Goal: Task Accomplishment & Management: Manage account settings

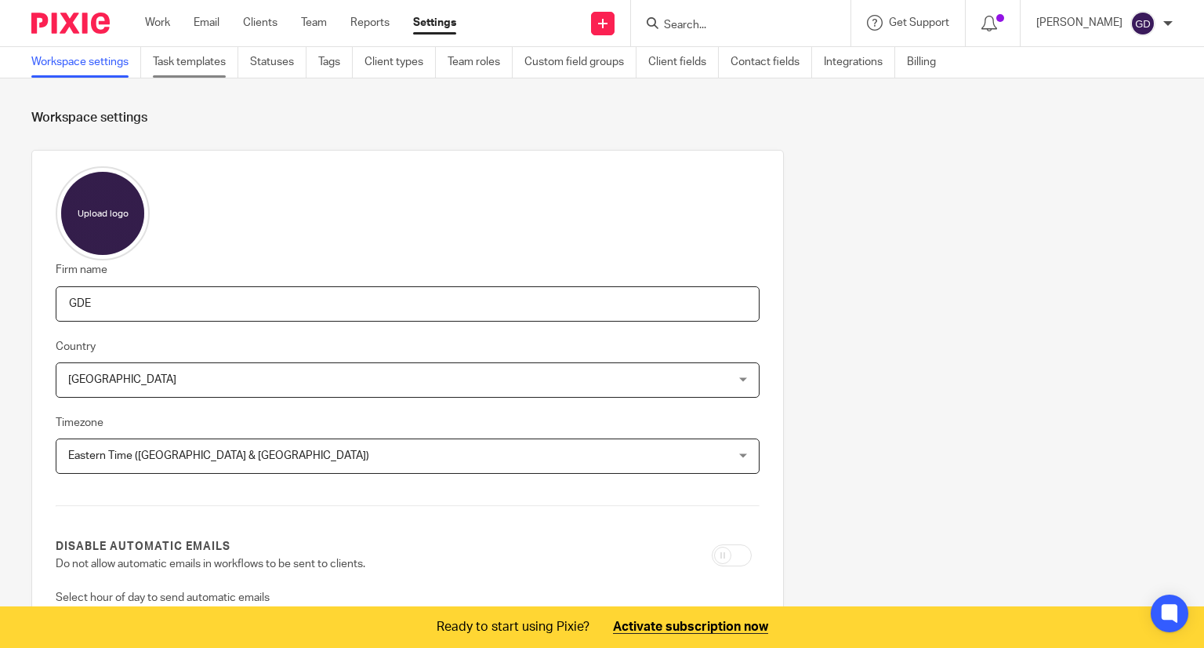
click at [213, 61] on link "Task templates" at bounding box center [195, 62] width 85 height 31
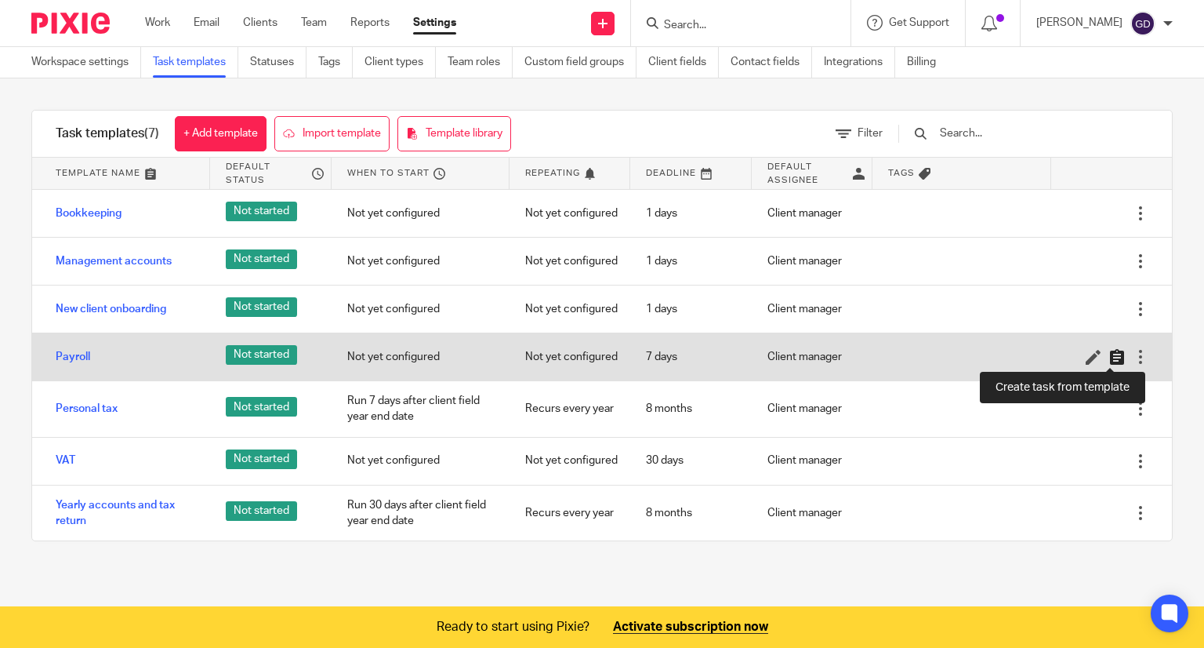
click at [1110, 358] on icon at bounding box center [1118, 357] width 16 height 16
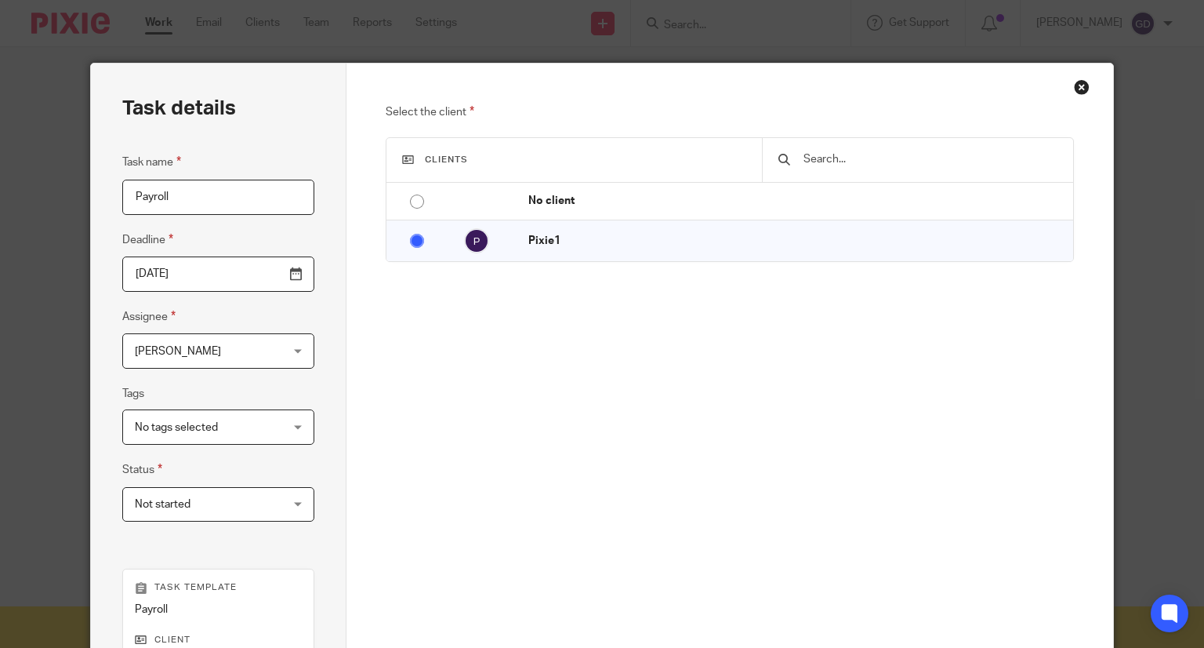
click at [1080, 93] on div "Close this dialog window" at bounding box center [1082, 87] width 16 height 16
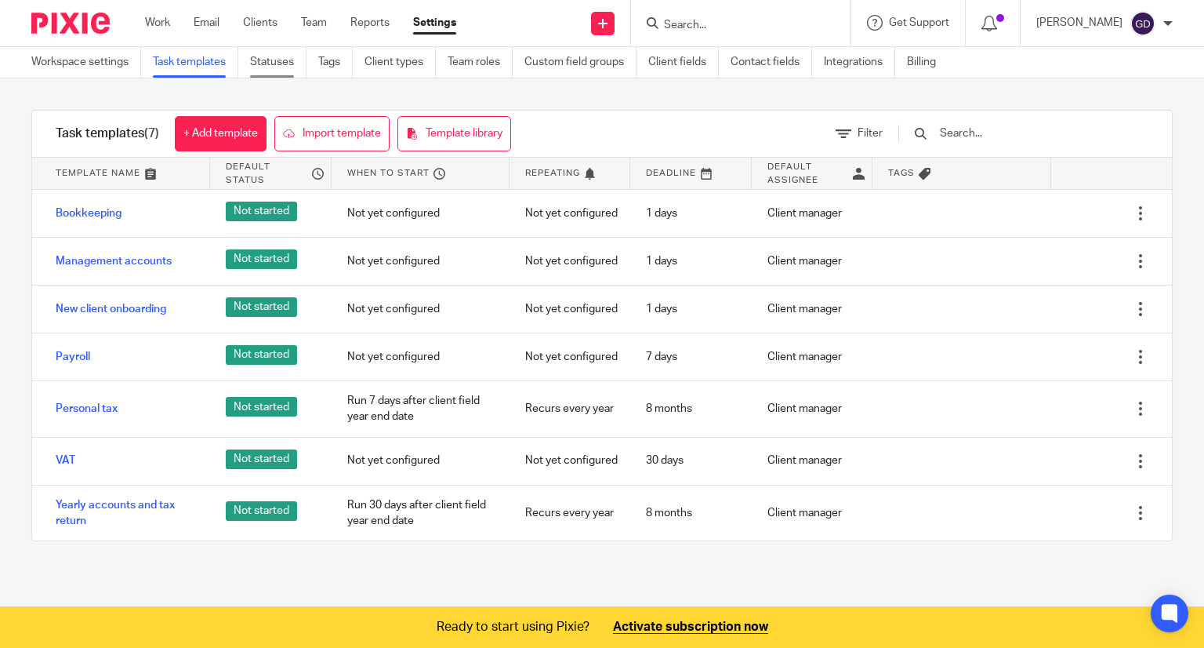
click at [256, 67] on link "Statuses" at bounding box center [278, 62] width 56 height 31
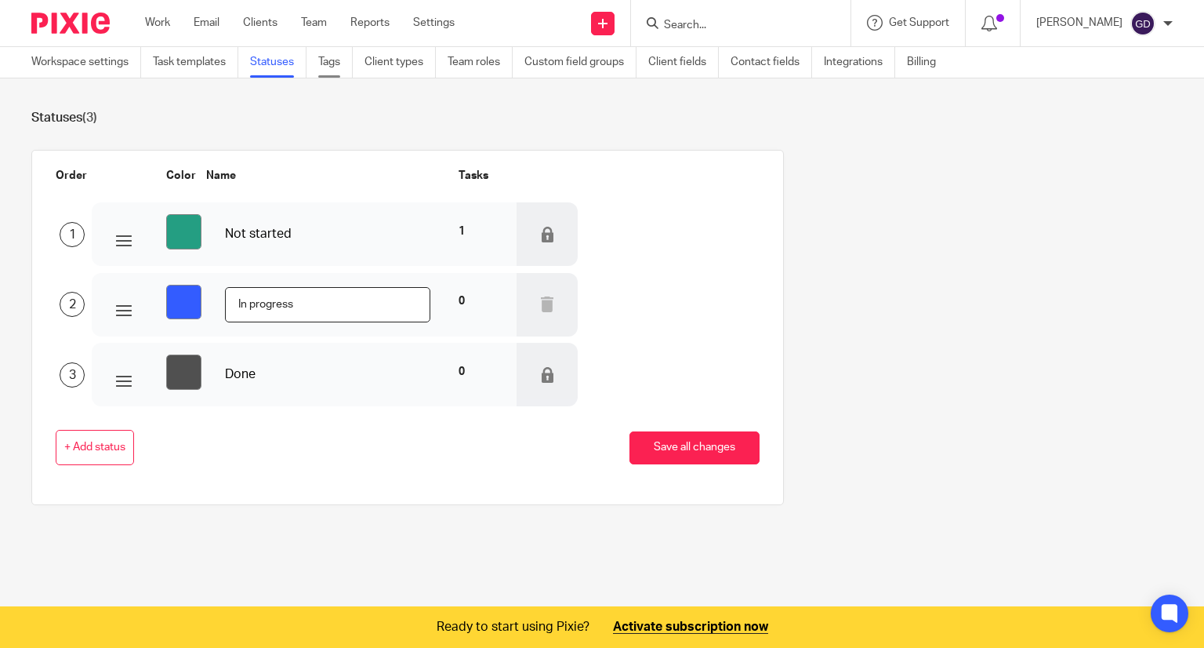
click at [332, 61] on link "Tags" at bounding box center [335, 62] width 35 height 31
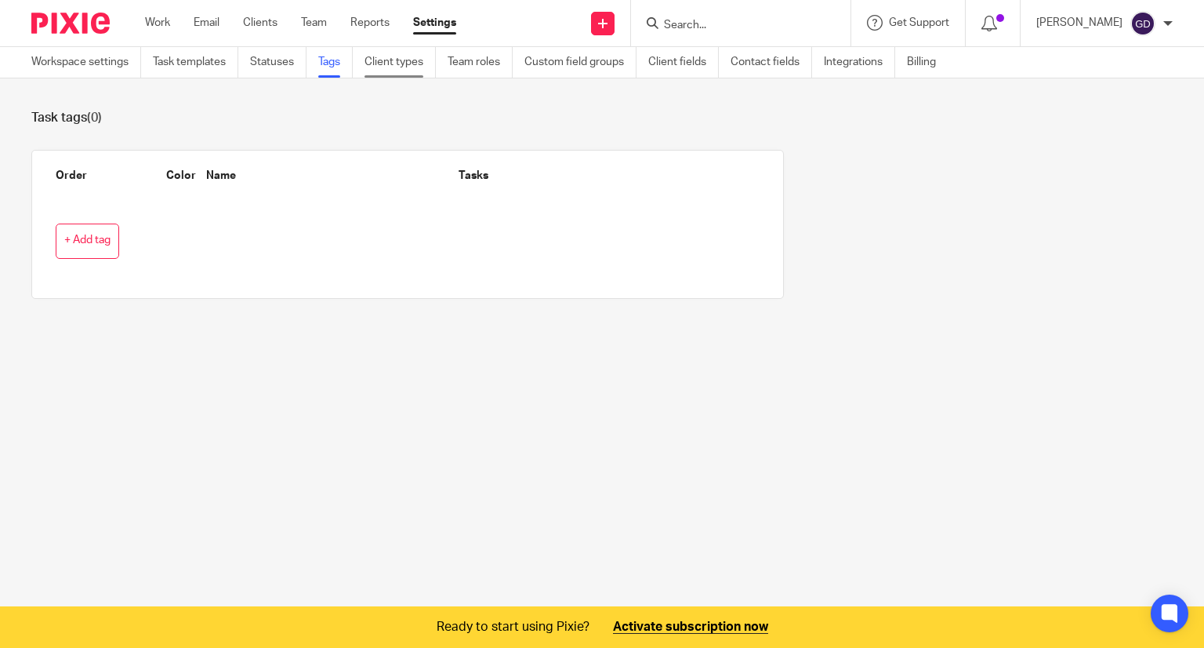
click at [394, 74] on link "Client types" at bounding box center [400, 62] width 71 height 31
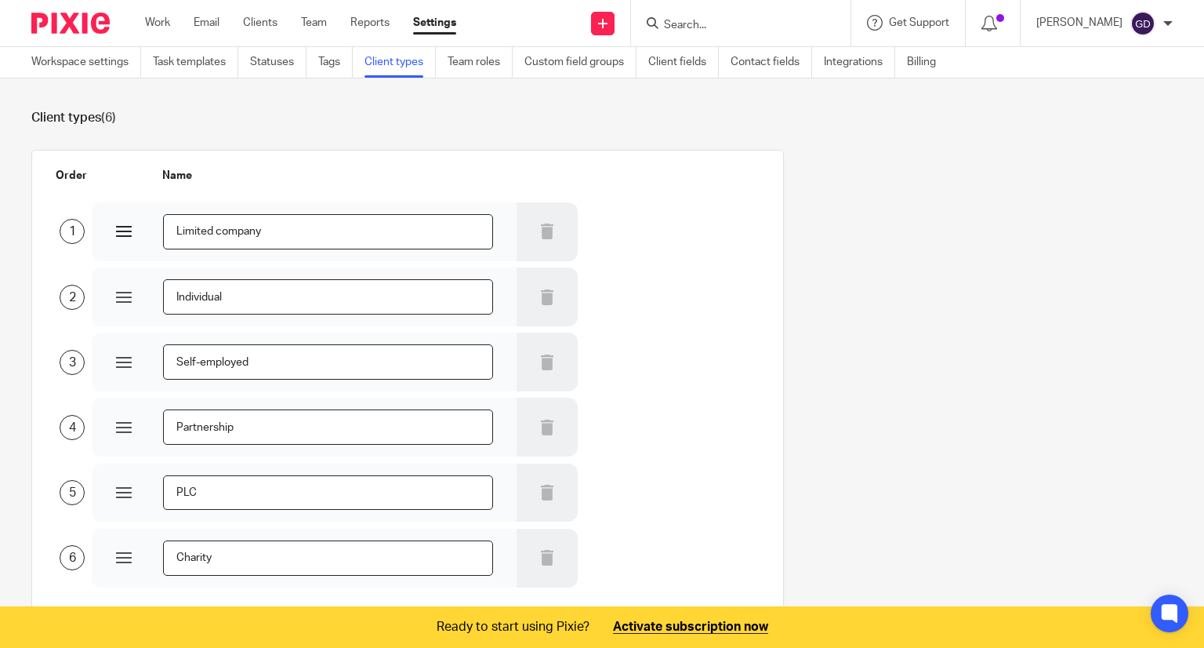
click at [273, 231] on input "Limited company" at bounding box center [328, 231] width 330 height 35
click at [483, 72] on link "Team roles" at bounding box center [480, 62] width 65 height 31
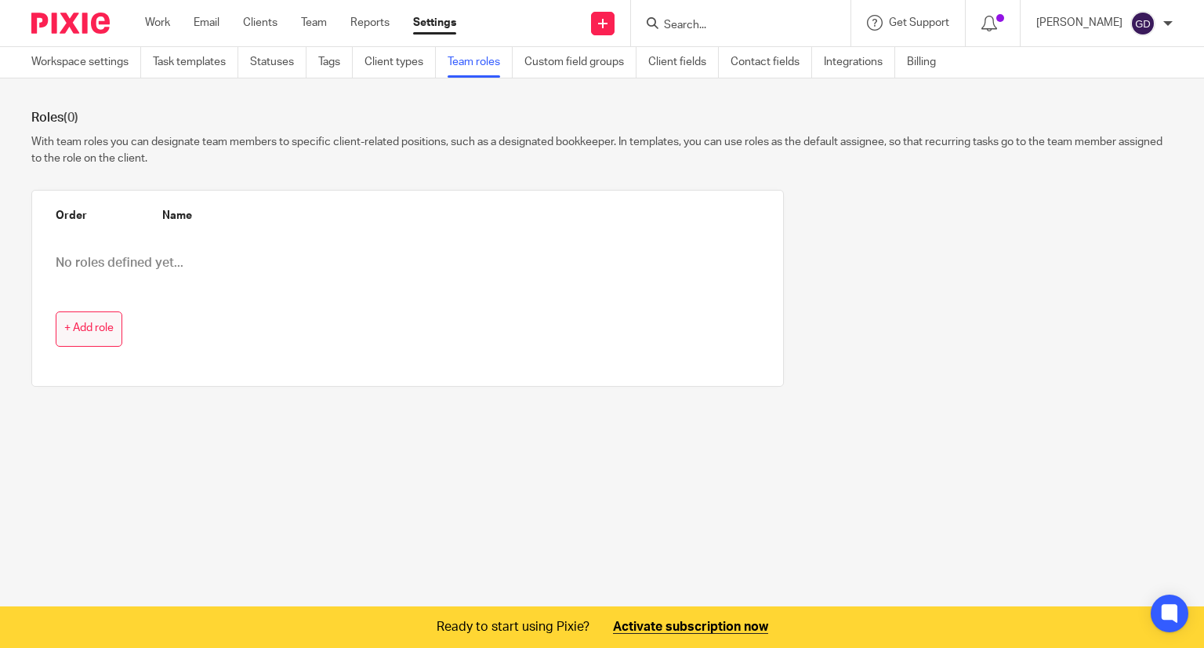
click at [83, 328] on span "+ Add role" at bounding box center [88, 328] width 49 height 13
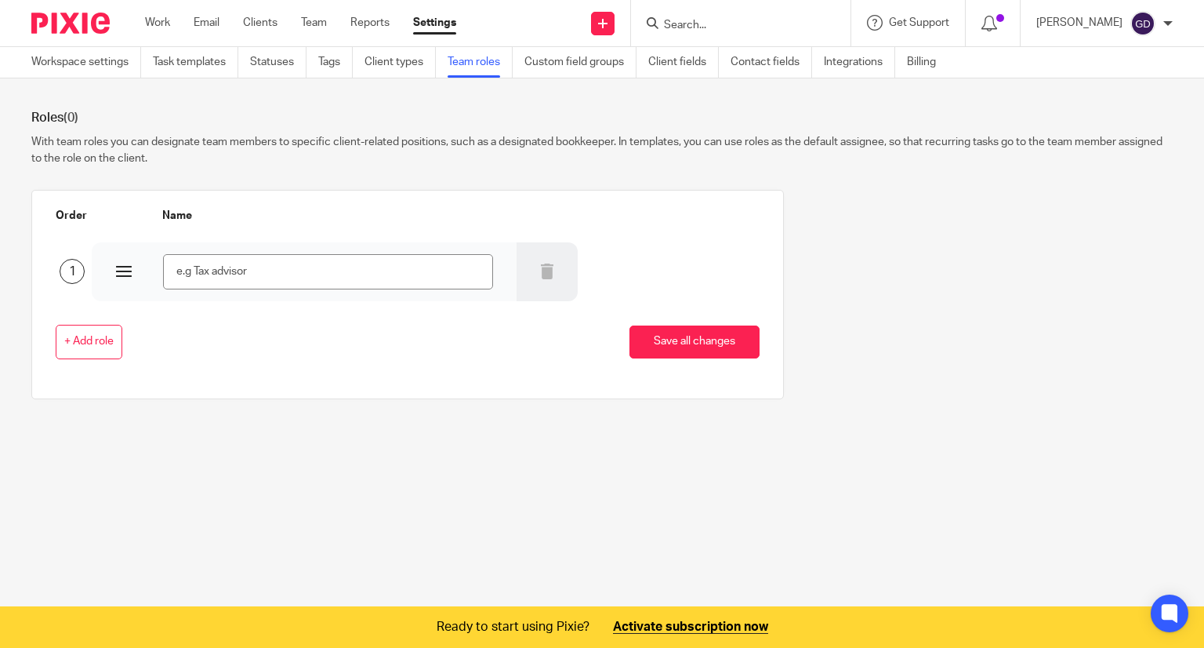
click at [252, 271] on input "text" at bounding box center [328, 271] width 330 height 35
type input "advisor"
click at [670, 372] on div "+ Add role Save all changes" at bounding box center [395, 342] width 728 height 82
click at [677, 346] on button "Save all changes" at bounding box center [695, 342] width 130 height 34
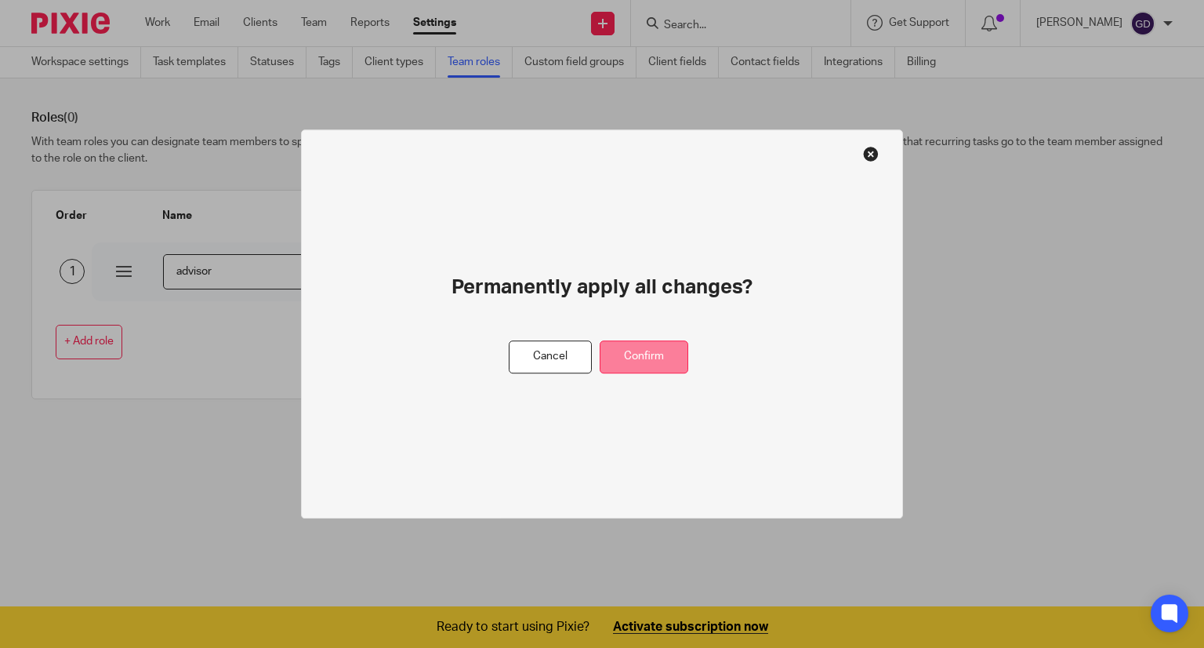
click at [627, 356] on button "Confirm" at bounding box center [644, 357] width 89 height 34
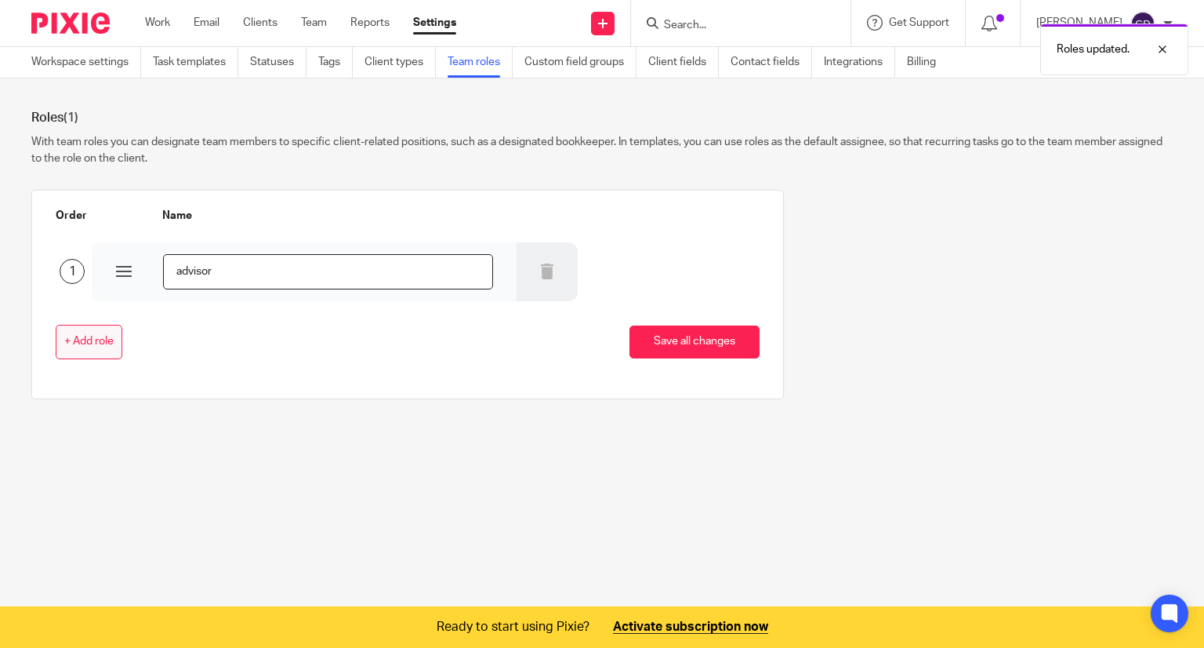
click at [72, 342] on span "+ Add role" at bounding box center [88, 342] width 49 height 13
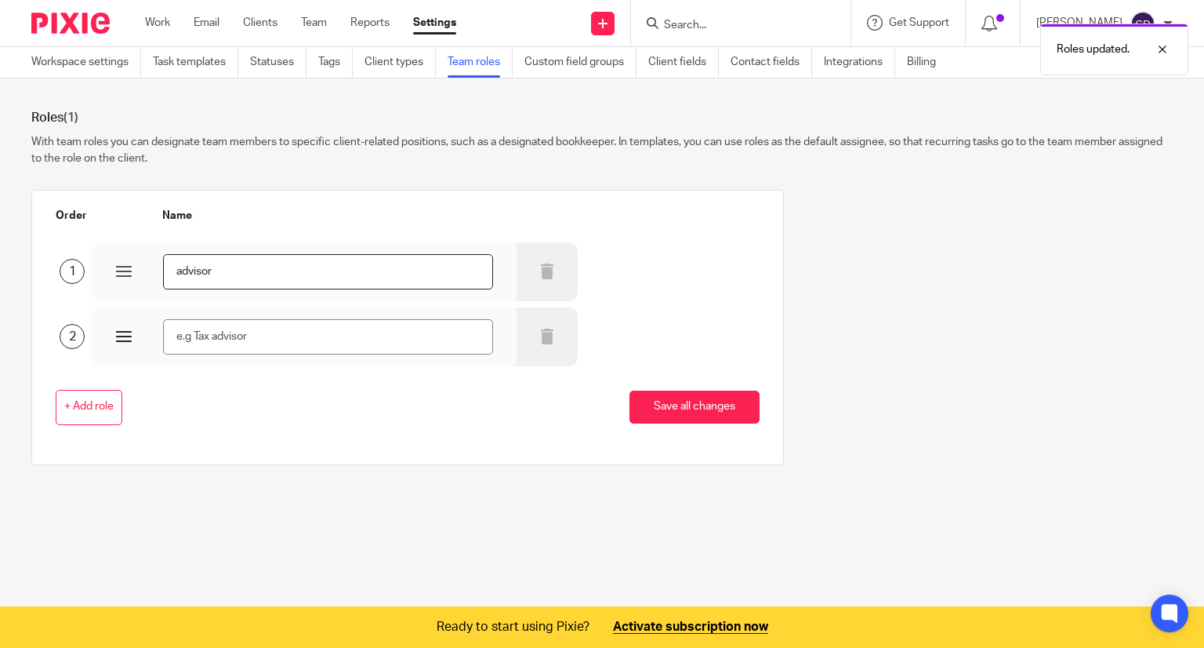
click at [303, 343] on input "text" at bounding box center [328, 336] width 330 height 35
type input "tax"
click at [677, 413] on button "Save all changes" at bounding box center [695, 408] width 130 height 34
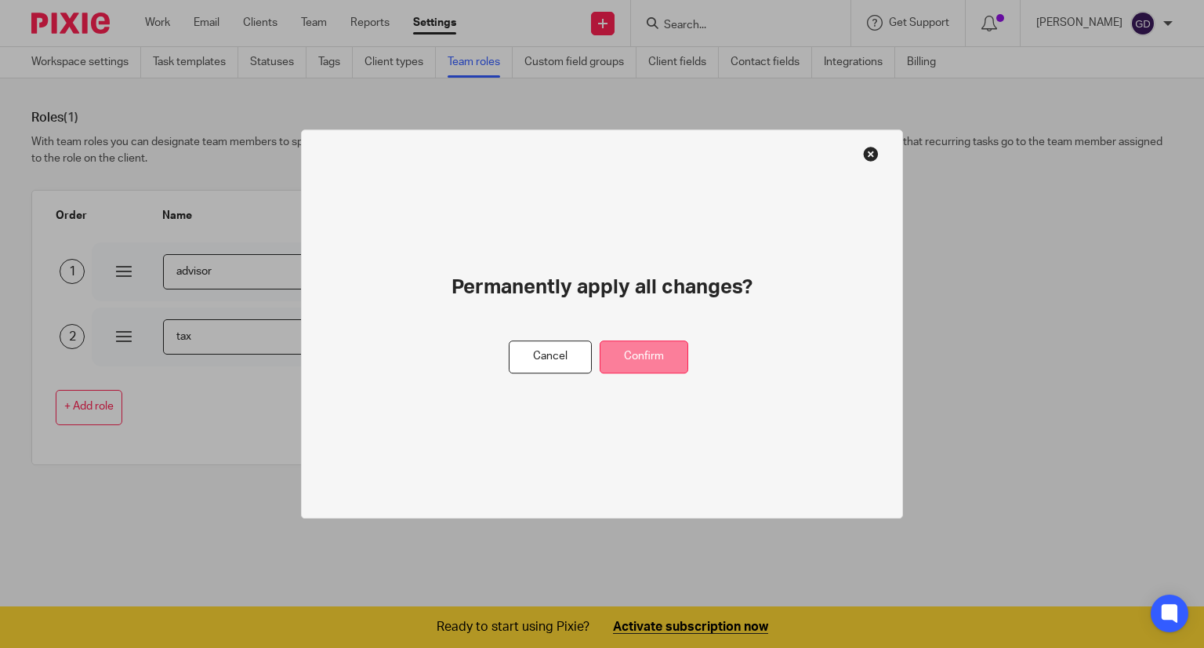
click at [649, 349] on button "Confirm" at bounding box center [644, 357] width 89 height 34
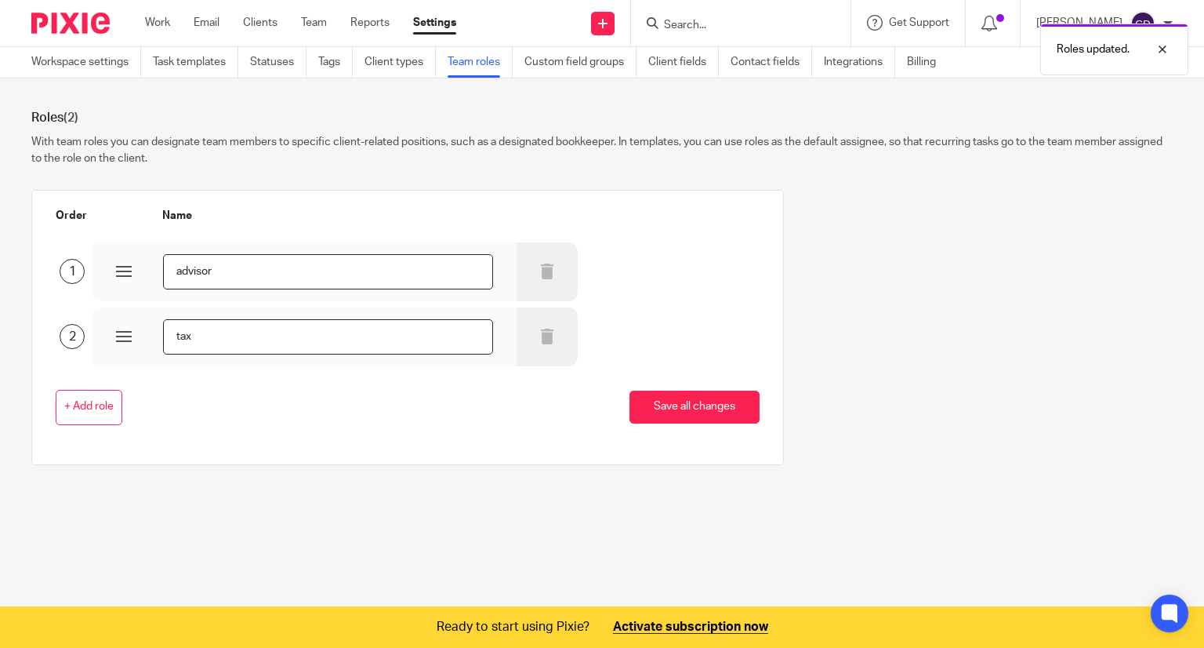
click at [647, 262] on div "1 advisor" at bounding box center [395, 269] width 728 height 61
click at [563, 65] on link "Custom field groups" at bounding box center [581, 62] width 112 height 31
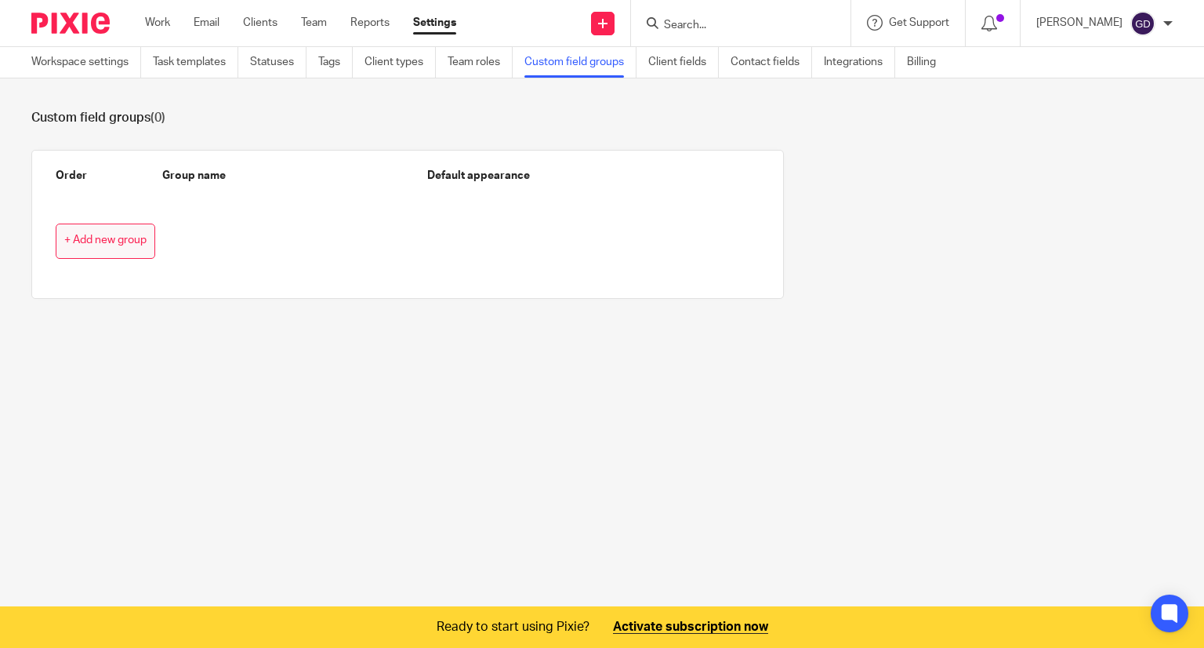
click at [114, 237] on span "+ Add new group" at bounding box center [105, 240] width 82 height 13
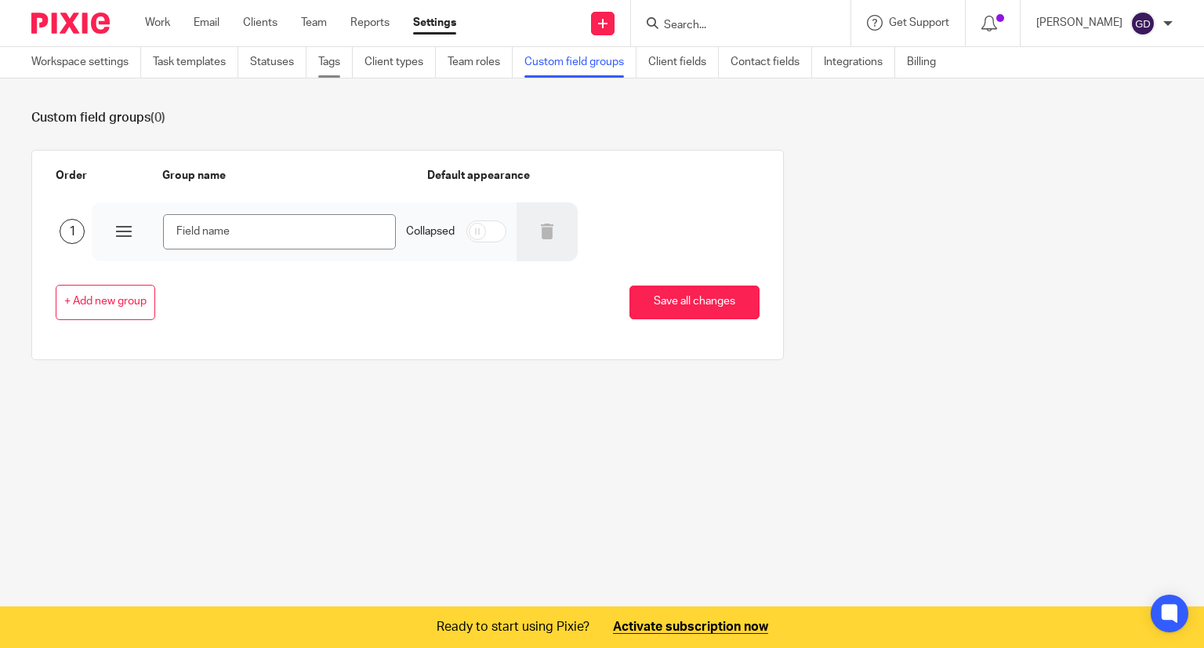
click at [320, 63] on link "Tags" at bounding box center [335, 62] width 35 height 31
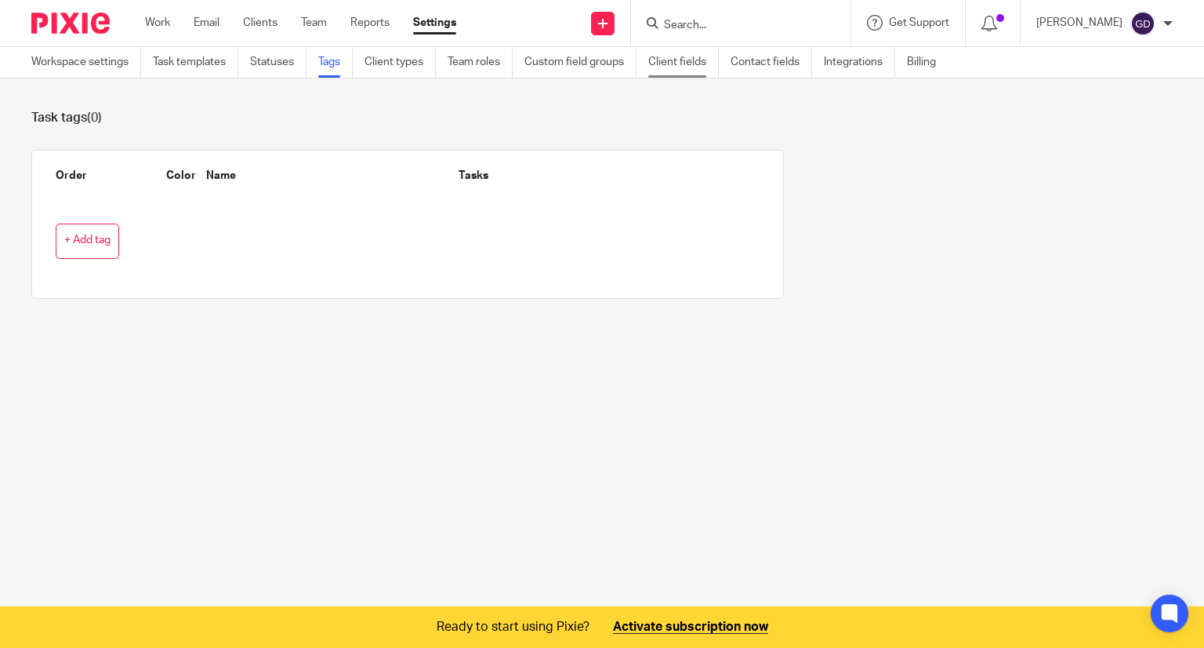
click at [693, 61] on link "Client fields" at bounding box center [683, 62] width 71 height 31
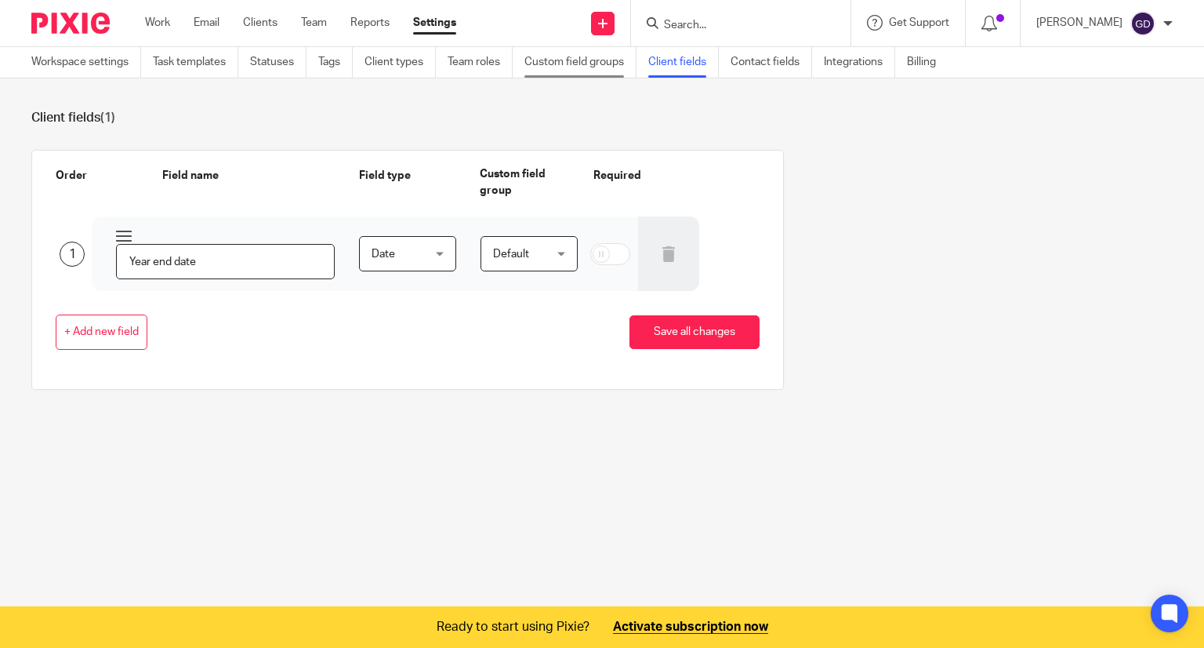
click at [567, 56] on link "Custom field groups" at bounding box center [581, 62] width 112 height 31
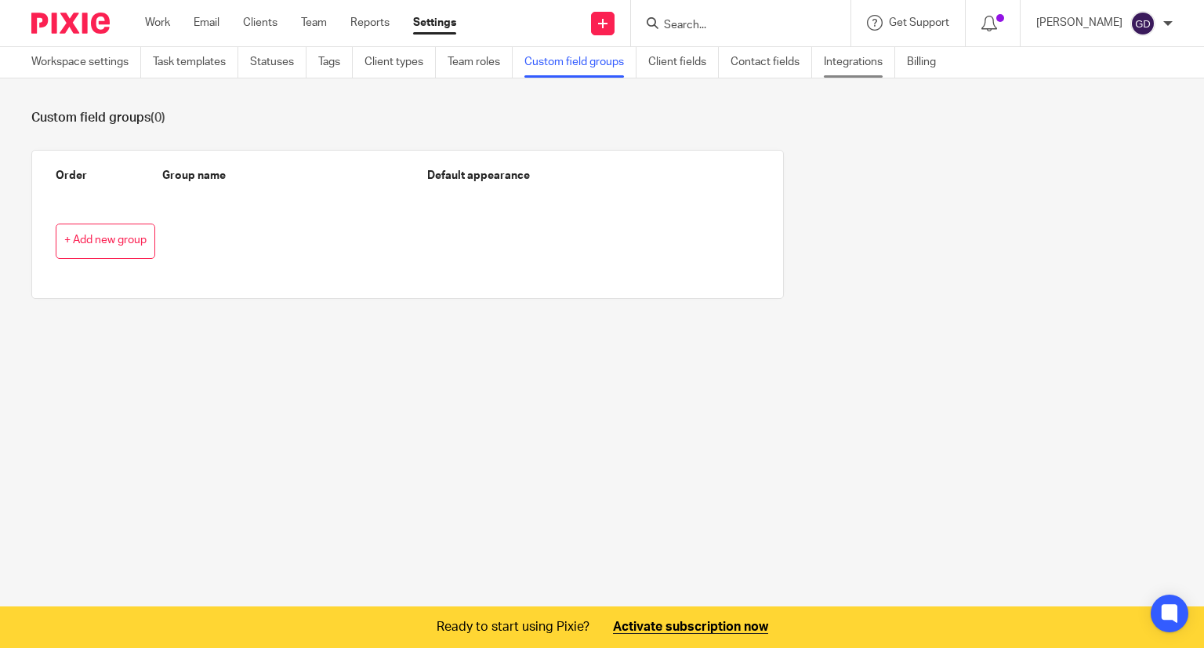
click at [881, 70] on link "Integrations" at bounding box center [859, 62] width 71 height 31
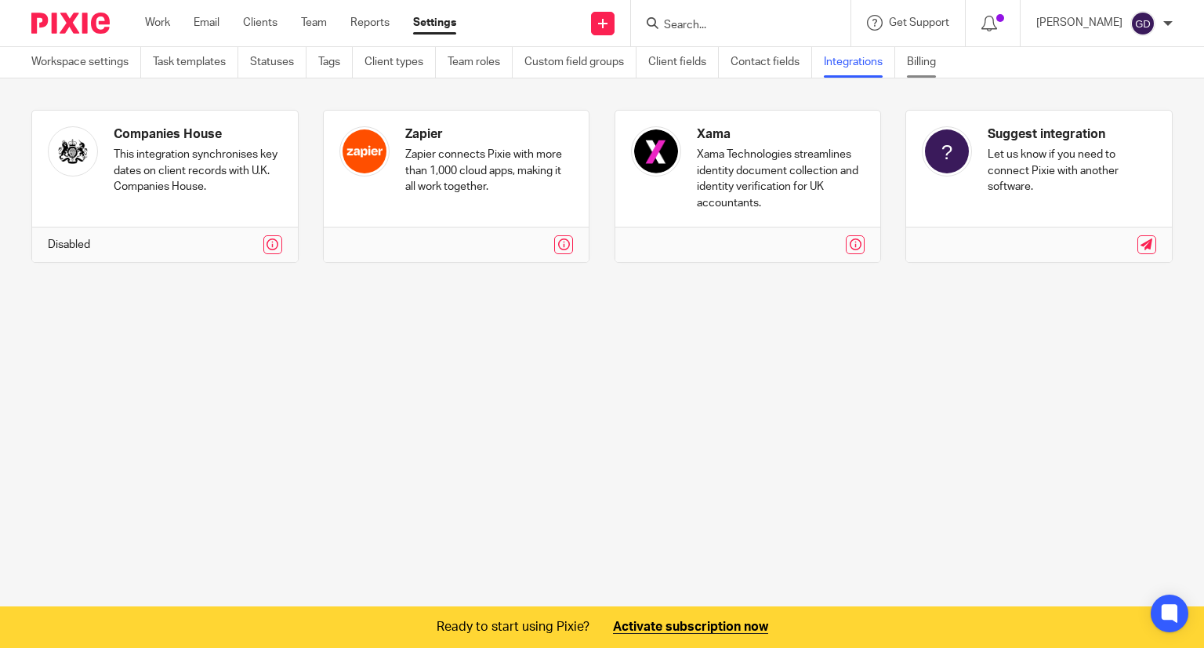
click at [915, 71] on link "Billing" at bounding box center [927, 62] width 41 height 31
click at [942, 65] on link "Billing" at bounding box center [927, 62] width 41 height 31
click at [788, 70] on link "Contact fields" at bounding box center [772, 62] width 82 height 31
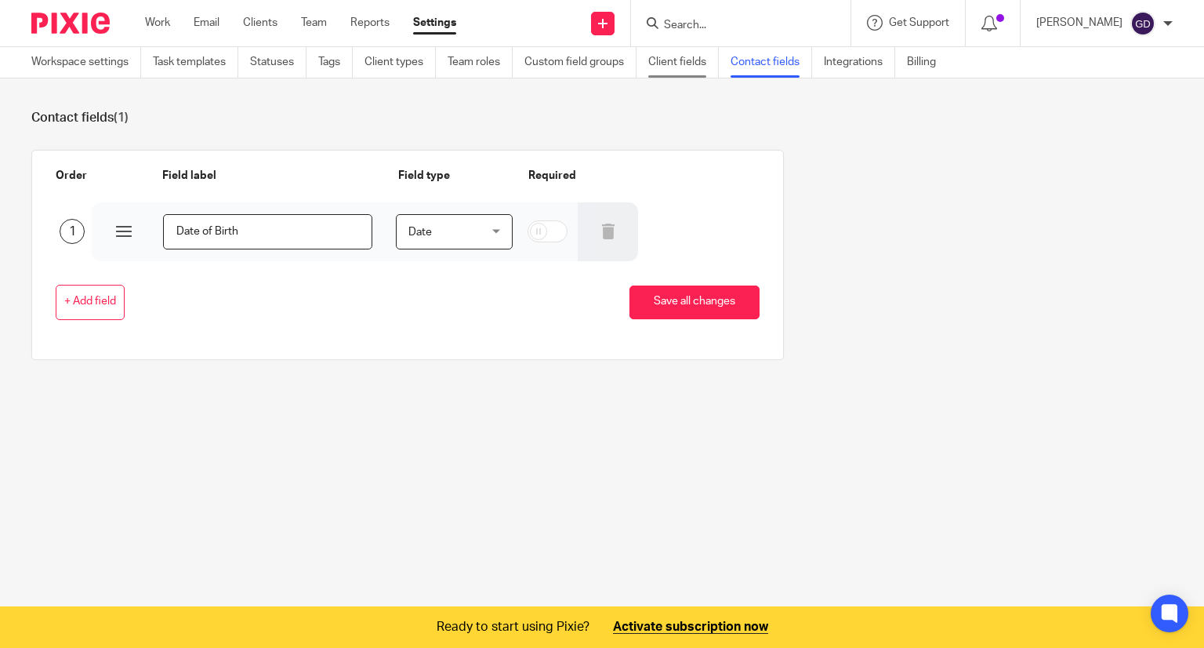
click at [674, 70] on link "Client fields" at bounding box center [683, 62] width 71 height 31
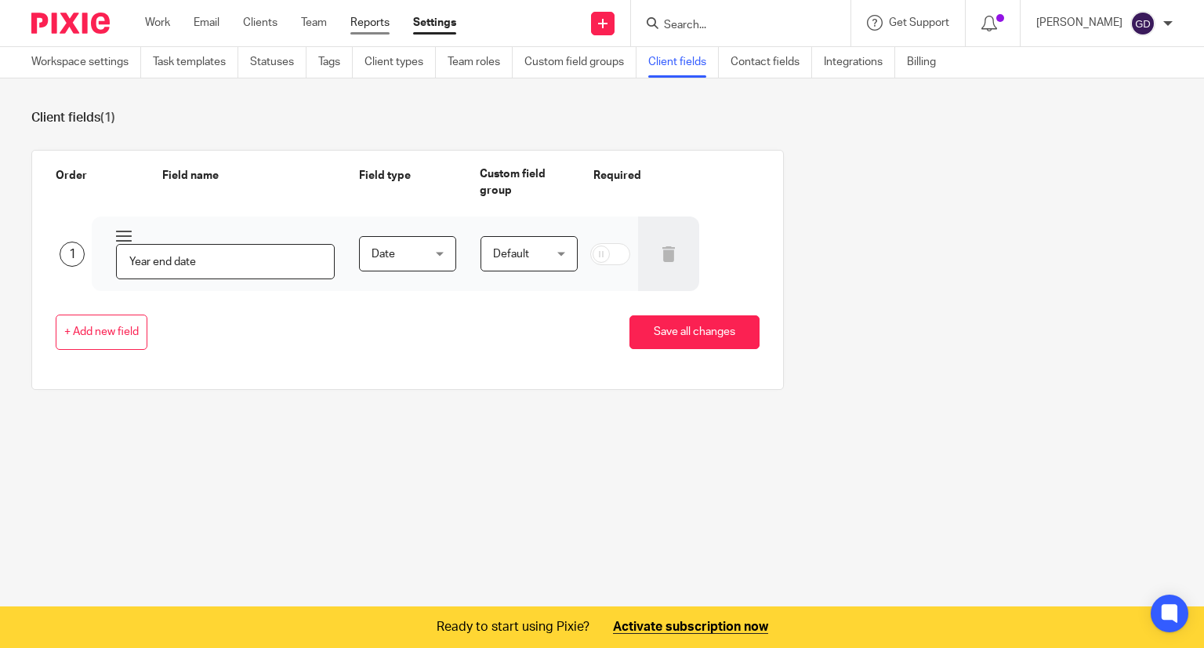
click at [376, 24] on link "Reports" at bounding box center [370, 23] width 39 height 16
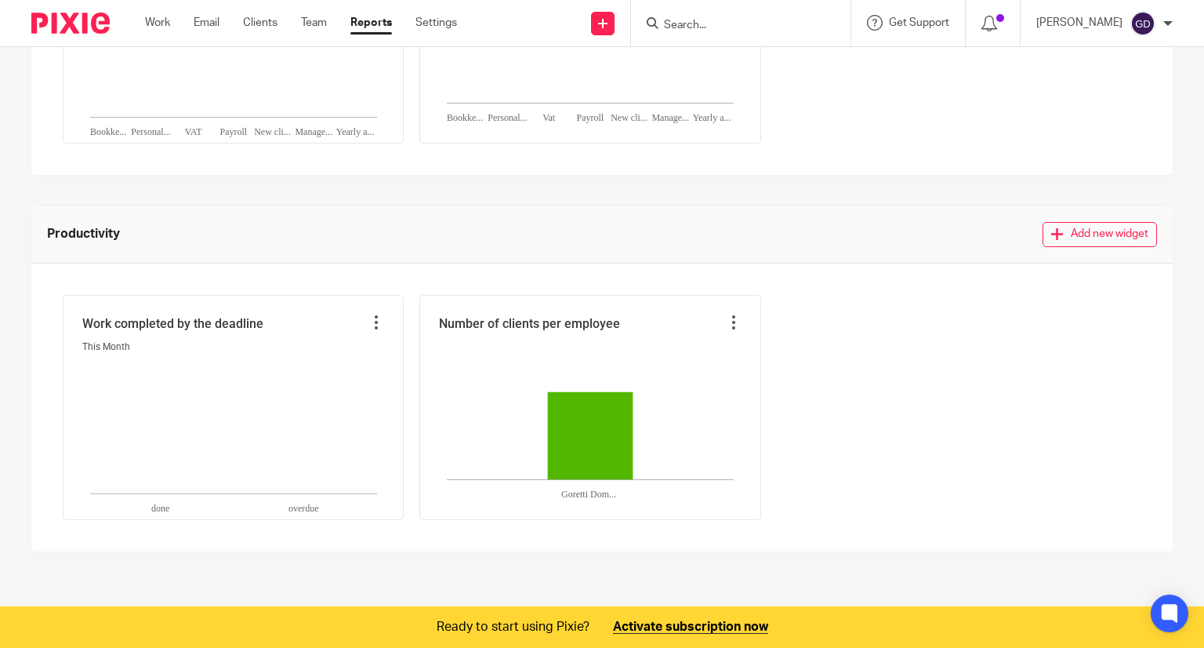
scroll to position [566, 0]
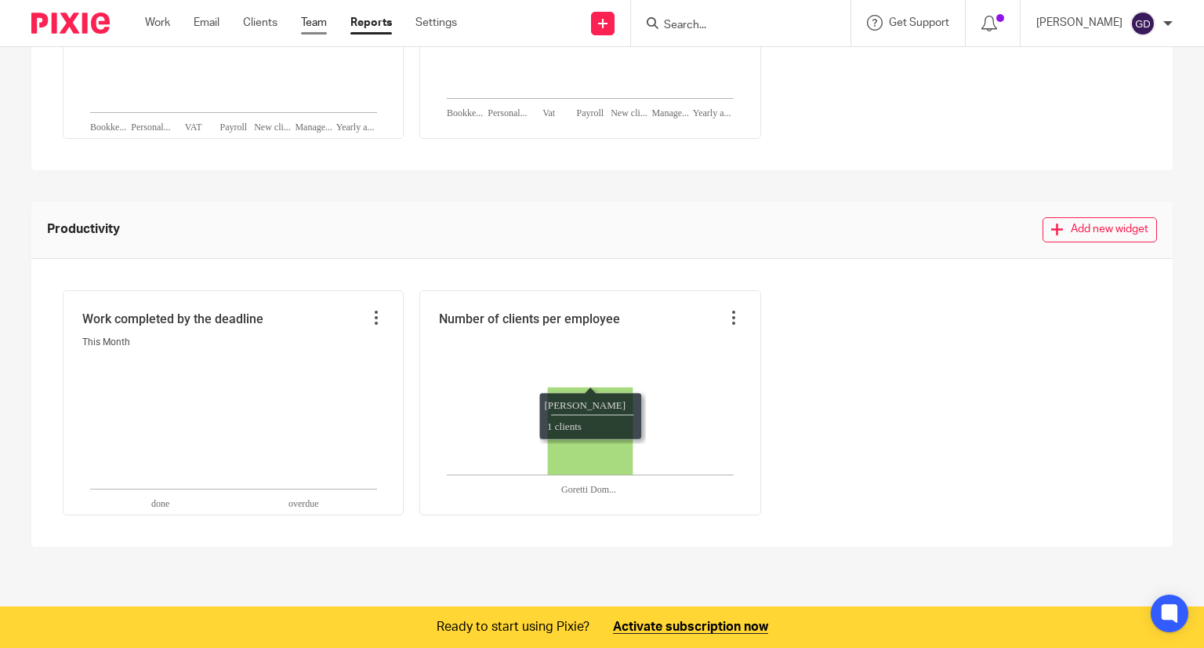
click at [317, 21] on link "Team" at bounding box center [314, 23] width 26 height 16
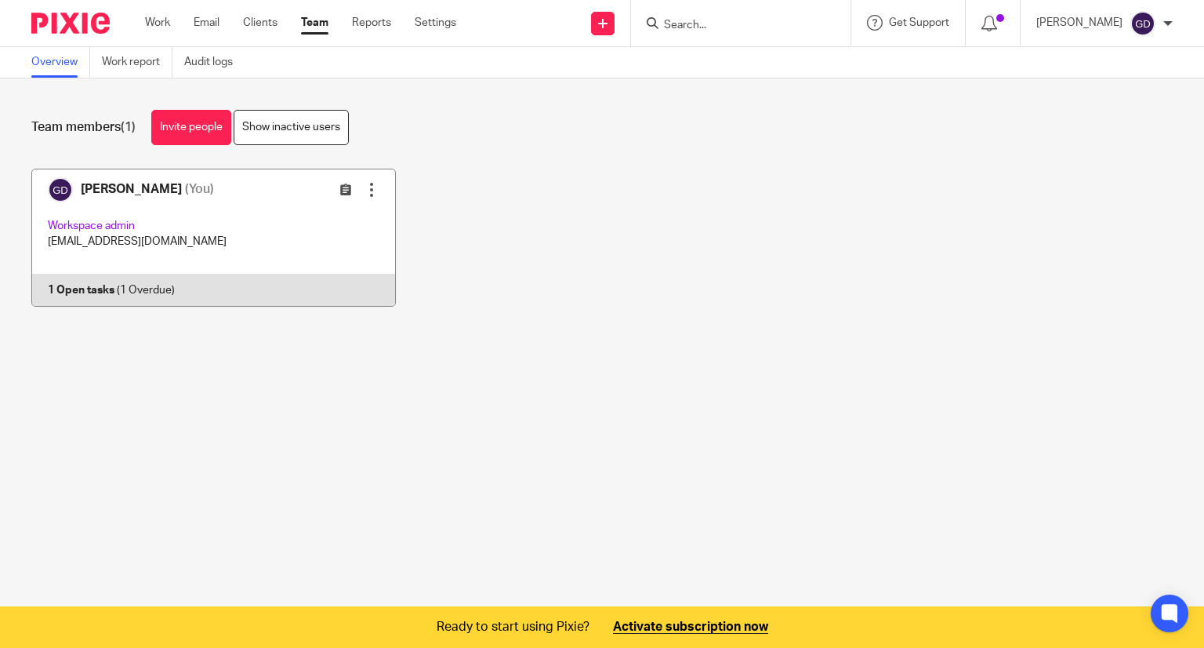
click at [364, 189] on div at bounding box center [372, 190] width 16 height 16
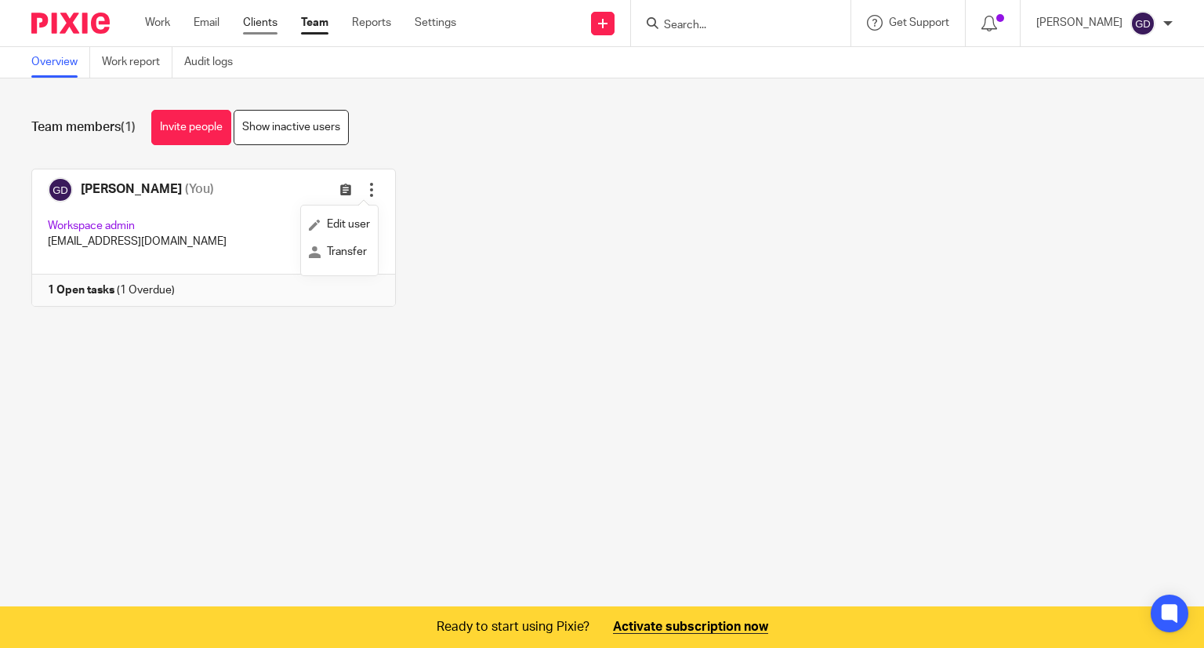
click at [269, 20] on link "Clients" at bounding box center [260, 23] width 35 height 16
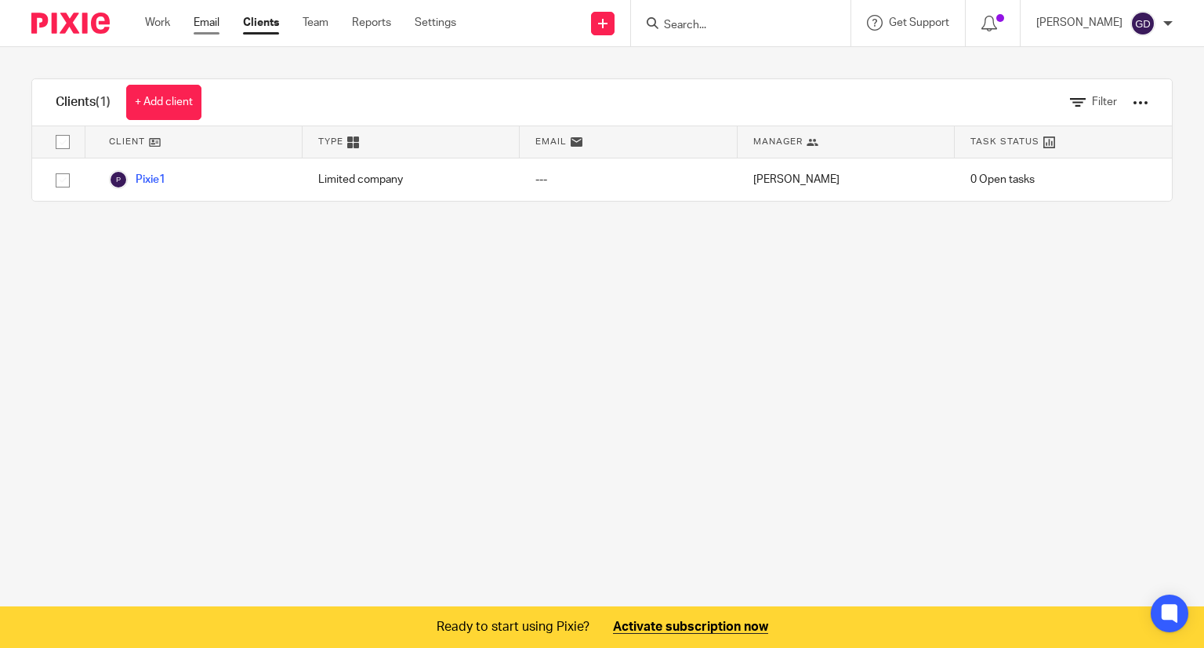
click at [197, 27] on link "Email" at bounding box center [207, 23] width 26 height 16
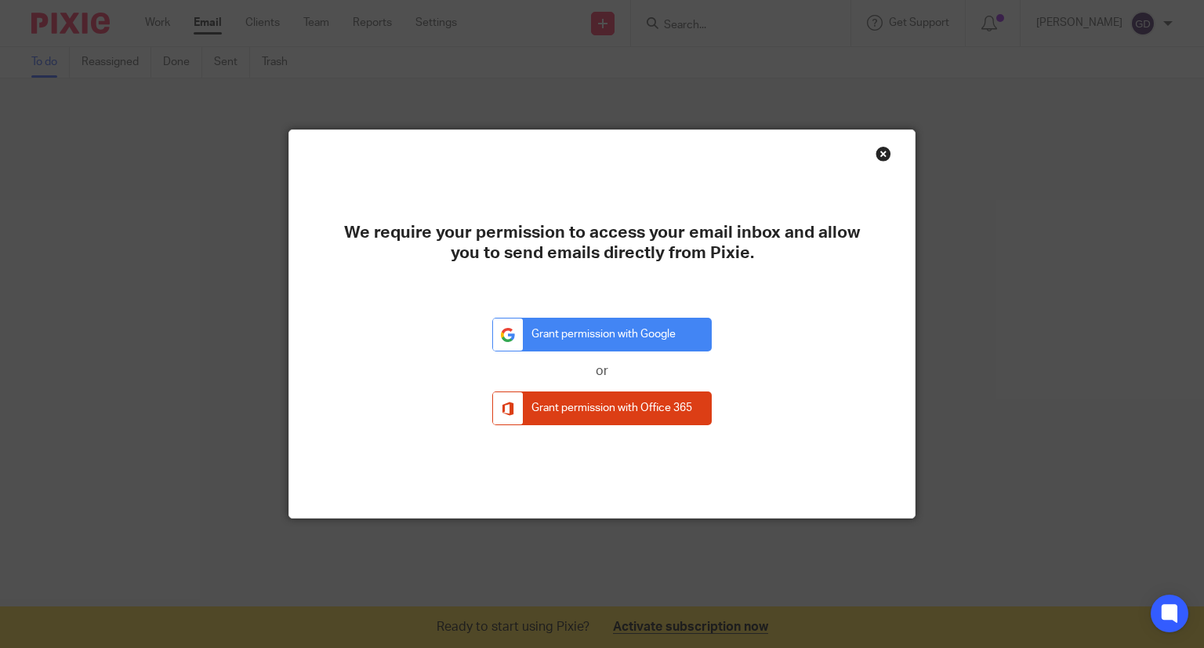
click at [883, 154] on div "Close this dialog window" at bounding box center [884, 154] width 16 height 16
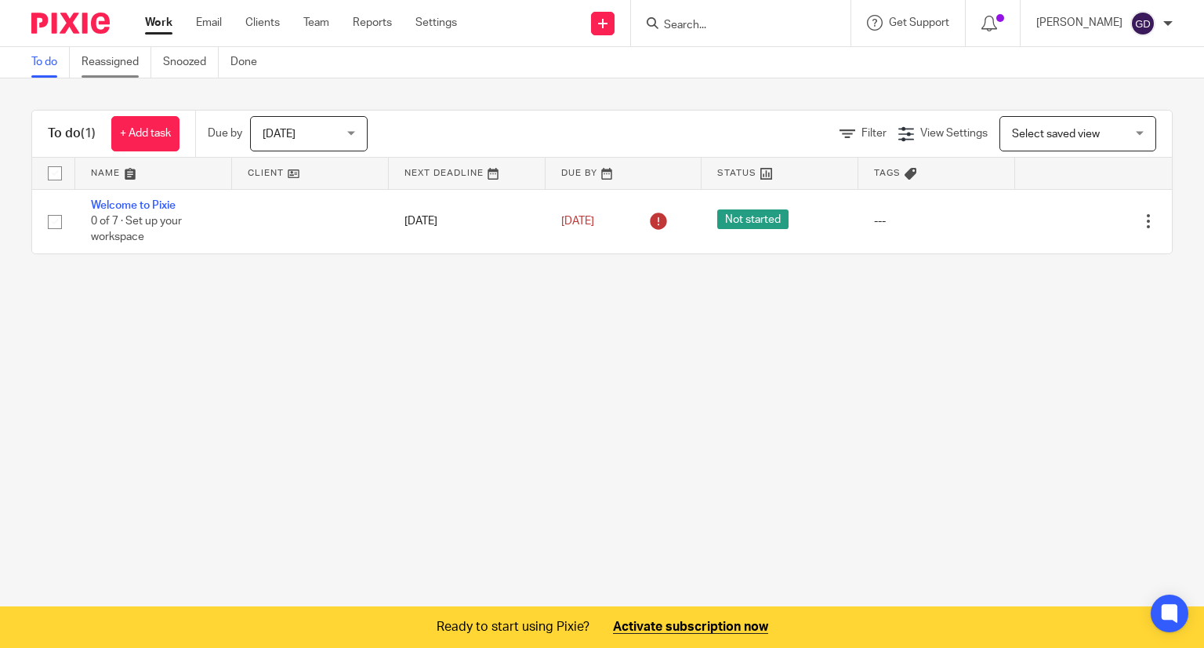
click at [132, 63] on link "Reassigned" at bounding box center [117, 62] width 70 height 31
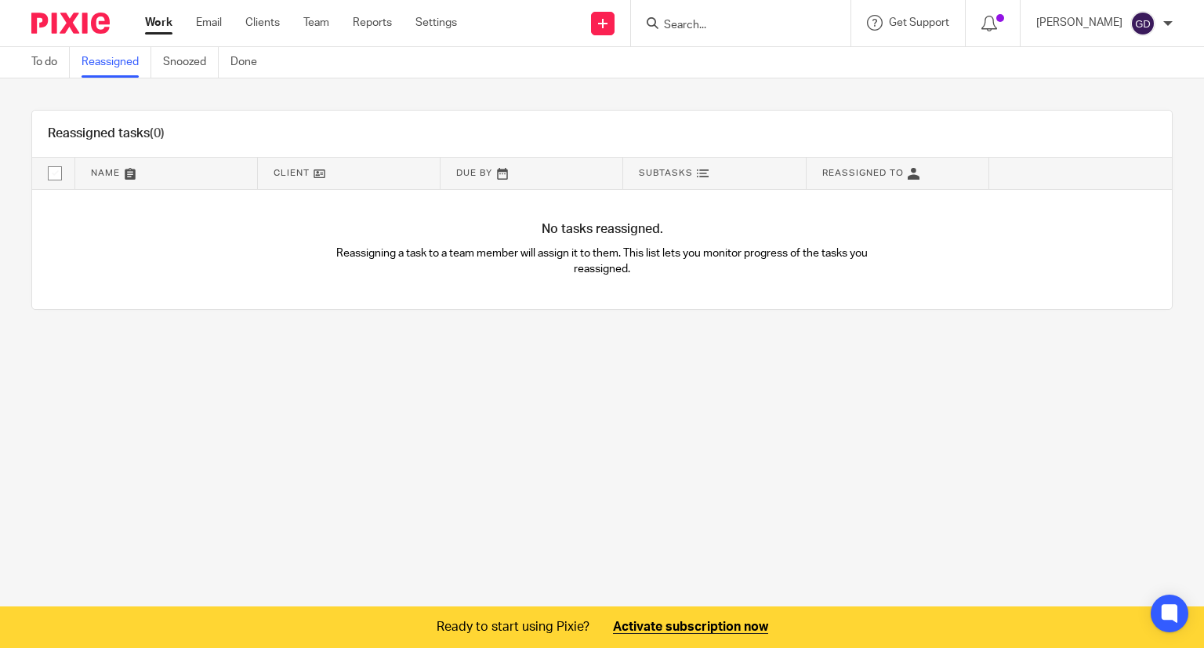
click at [901, 177] on link at bounding box center [898, 173] width 183 height 31
click at [181, 65] on link "Snoozed" at bounding box center [191, 62] width 56 height 31
click at [598, 26] on icon at bounding box center [602, 23] width 9 height 9
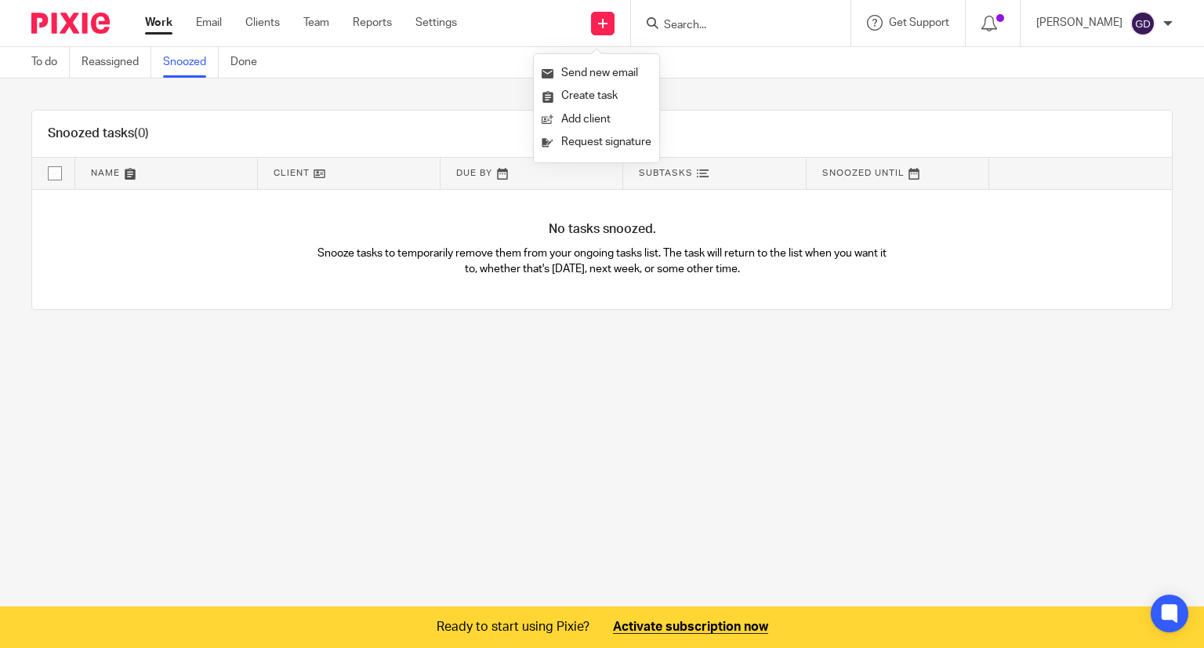
click at [699, 82] on div "Snoozed tasks (0) Name Client Due By Subtasks Snoozed Until No tasks snoozed. S…" at bounding box center [602, 209] width 1204 height 263
click at [257, 60] on link "Done" at bounding box center [250, 62] width 38 height 31
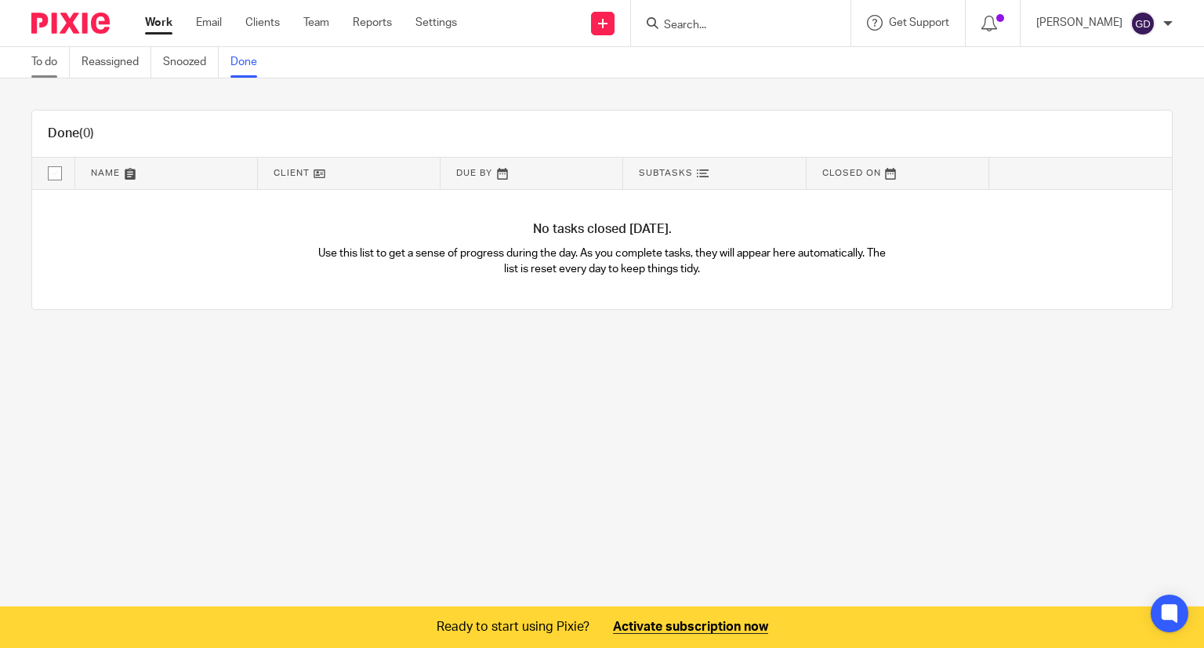
click at [53, 57] on link "To do" at bounding box center [50, 62] width 38 height 31
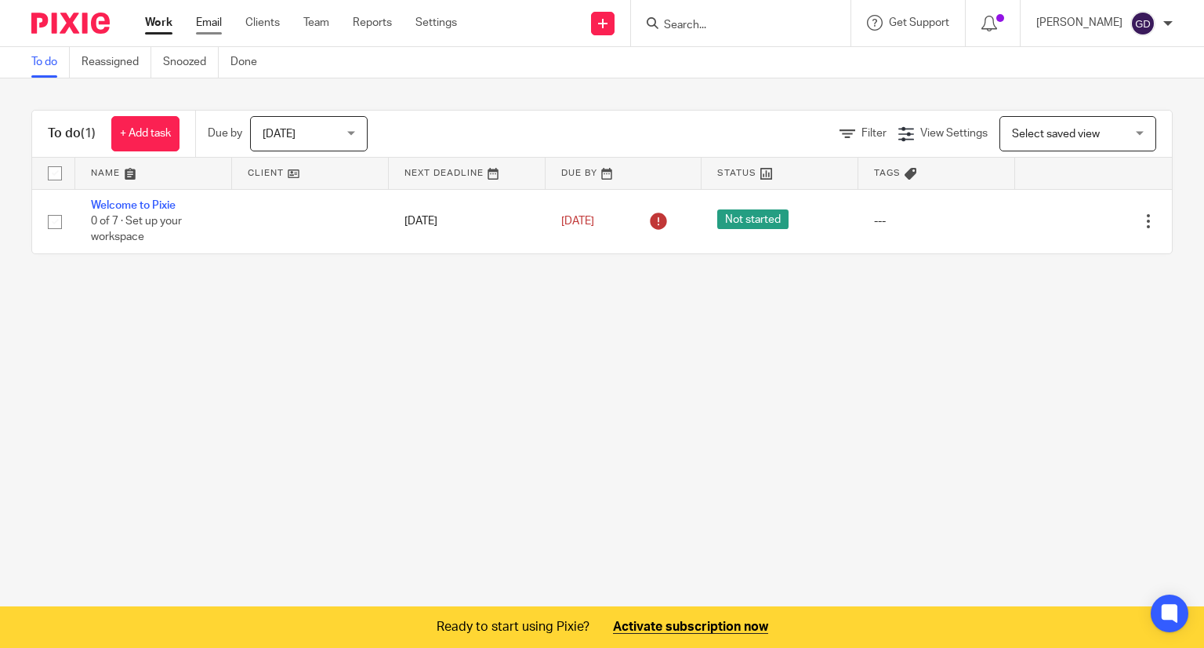
click at [204, 23] on link "Email" at bounding box center [209, 23] width 26 height 16
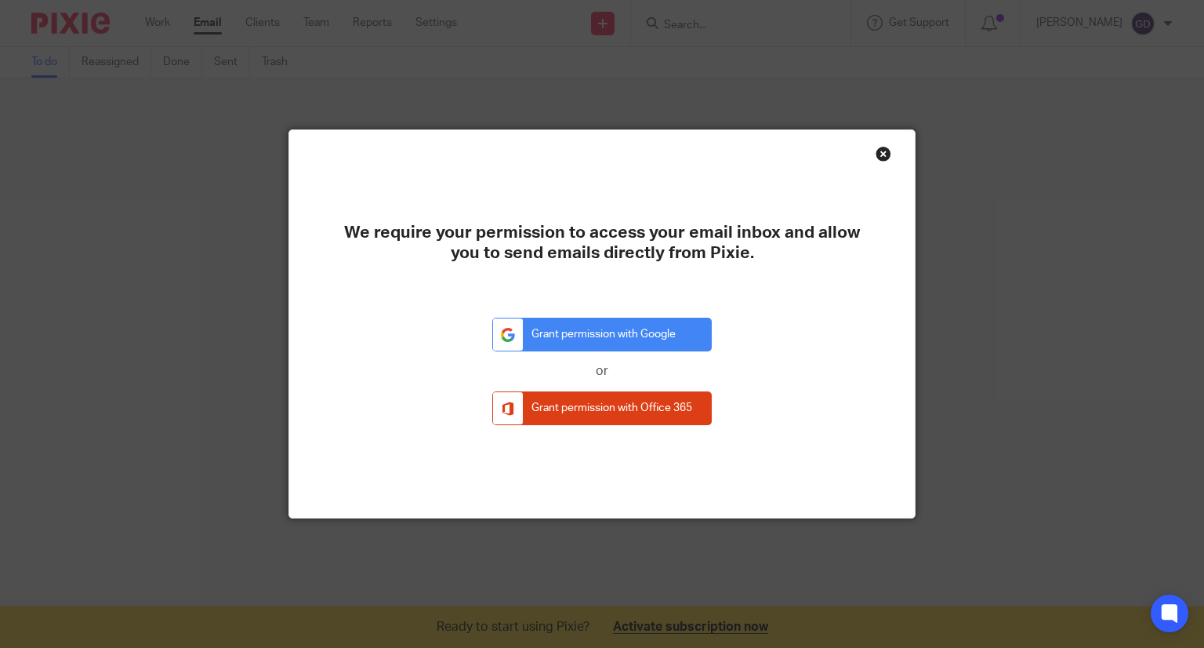
click at [882, 161] on div "Close this dialog window" at bounding box center [884, 154] width 16 height 16
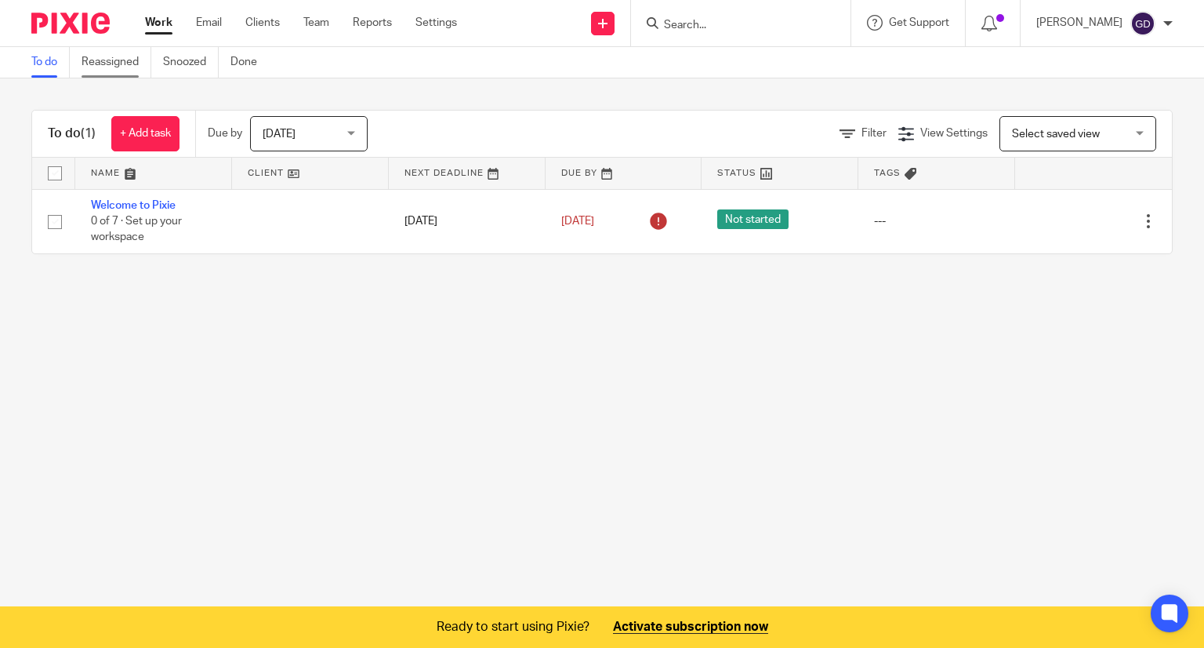
click at [91, 63] on link "Reassigned" at bounding box center [117, 62] width 70 height 31
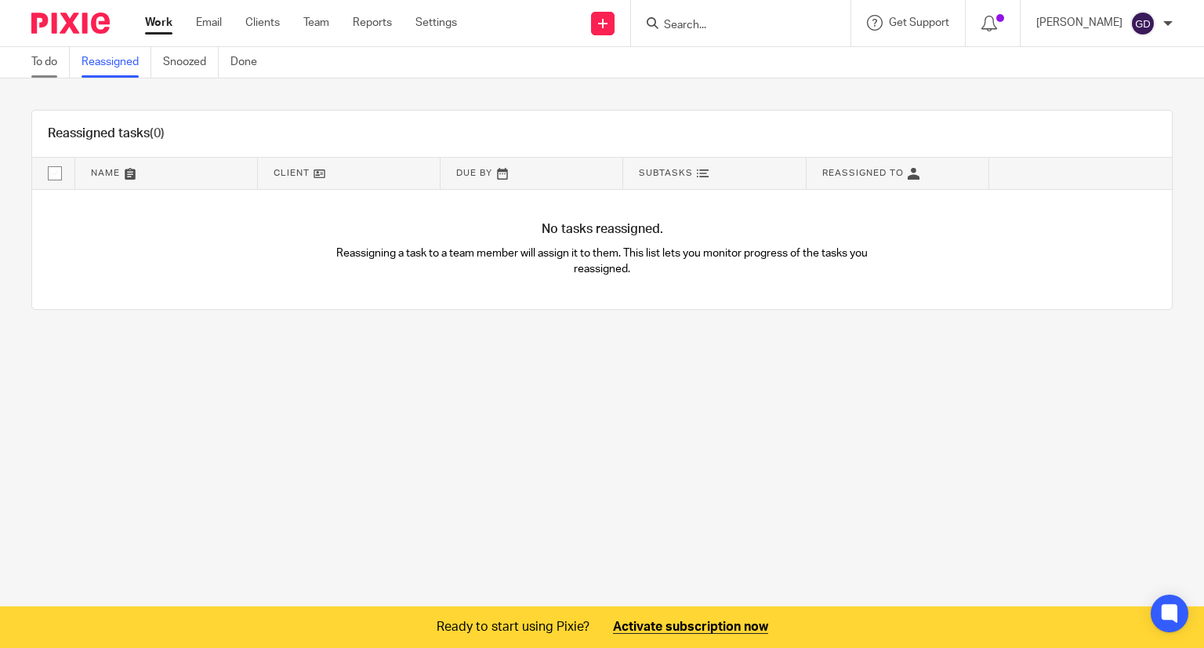
click at [36, 59] on link "To do" at bounding box center [50, 62] width 38 height 31
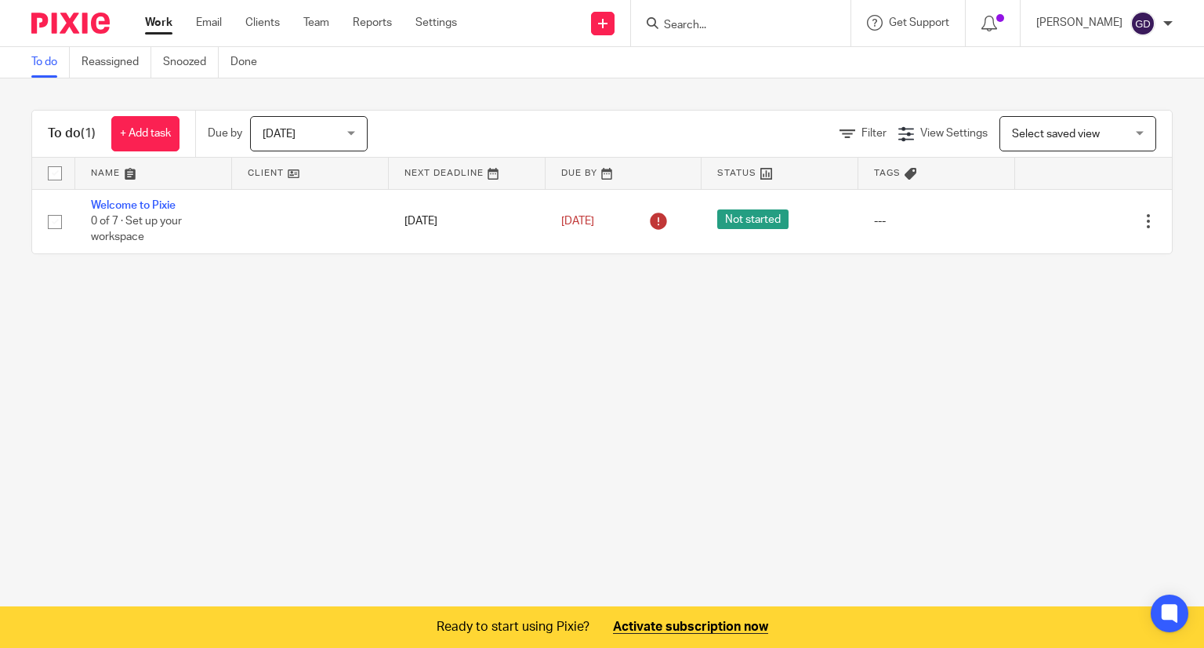
click at [72, 339] on main "To do Reassigned Snoozed Done To do (1) + Add task Due by [DATE] [DATE] [DATE] …" at bounding box center [602, 324] width 1204 height 648
